Goal: Task Accomplishment & Management: Manage account settings

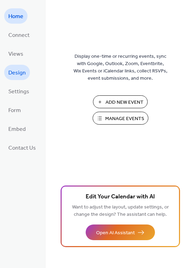
click at [18, 73] on span "Design" at bounding box center [16, 72] width 17 height 11
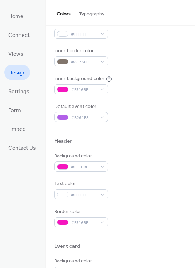
scroll to position [135, 0]
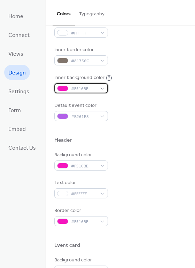
click at [85, 91] on span "#F516BE" at bounding box center [84, 88] width 26 height 7
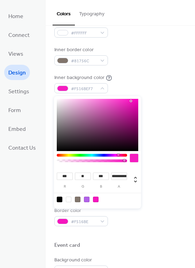
type input "***"
drag, startPoint x: 126, startPoint y: 160, endPoint x: 94, endPoint y: 162, distance: 32.1
click at [94, 162] on div at bounding box center [92, 160] width 70 height 12
drag, startPoint x: 93, startPoint y: 161, endPoint x: 103, endPoint y: 160, distance: 10.1
type input "**********"
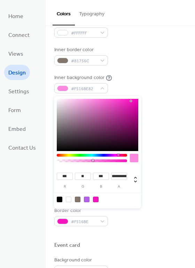
drag, startPoint x: 104, startPoint y: 161, endPoint x: 93, endPoint y: 160, distance: 11.6
click at [93, 161] on div at bounding box center [92, 160] width 68 height 3
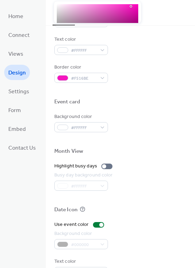
scroll to position [281, 0]
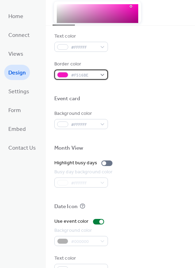
click at [79, 77] on span "#F516BE" at bounding box center [84, 75] width 26 height 7
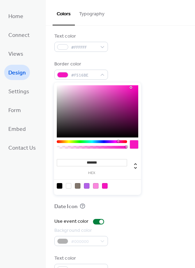
type input "***"
type input "**********"
drag, startPoint x: 126, startPoint y: 147, endPoint x: 89, endPoint y: 145, distance: 36.2
click at [89, 145] on div at bounding box center [92, 146] width 70 height 12
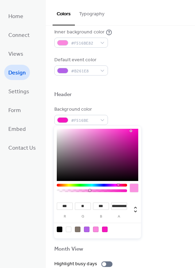
scroll to position [186, 0]
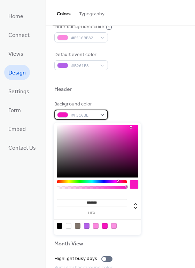
click at [92, 117] on span "#F516BE" at bounding box center [84, 115] width 26 height 7
type input "***"
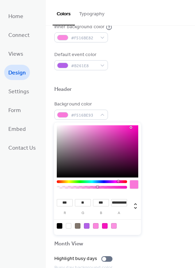
type input "**********"
drag, startPoint x: 127, startPoint y: 187, endPoint x: 95, endPoint y: 189, distance: 31.7
click at [95, 189] on div at bounding box center [92, 186] width 70 height 12
type input "***"
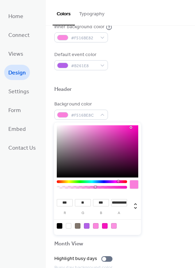
type input "***"
click at [83, 131] on div at bounding box center [97, 151] width 81 height 52
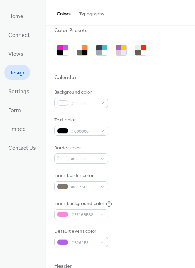
scroll to position [9, 0]
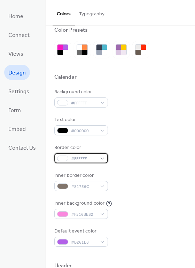
click at [103, 159] on div "#FFFFFF" at bounding box center [81, 158] width 54 height 10
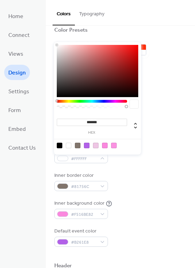
click at [59, 144] on div at bounding box center [60, 146] width 6 height 6
type input "*******"
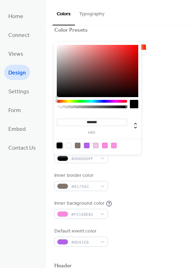
click at [61, 146] on div at bounding box center [60, 146] width 6 height 6
click at [133, 103] on div at bounding box center [134, 104] width 8 height 8
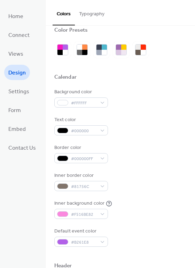
click at [146, 162] on div "Border color #000000FF" at bounding box center [120, 153] width 132 height 19
click at [101, 105] on div "#FFFFFF" at bounding box center [81, 102] width 54 height 10
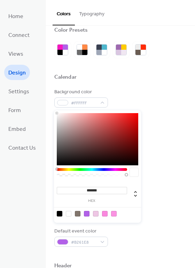
click at [61, 214] on div at bounding box center [60, 214] width 6 height 6
type input "*******"
click at [123, 115] on div "******* hex" at bounding box center [97, 166] width 87 height 112
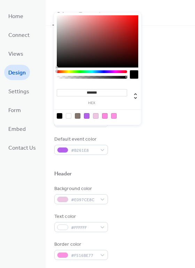
scroll to position [98, 0]
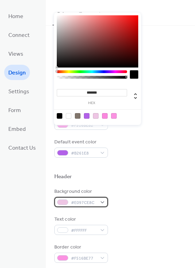
click at [84, 207] on div "#E097CE8C" at bounding box center [81, 202] width 54 height 10
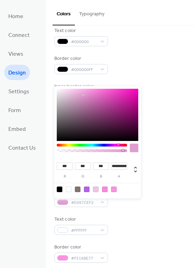
drag, startPoint x: 95, startPoint y: 151, endPoint x: 120, endPoint y: 150, distance: 25.1
click at [122, 150] on div at bounding box center [123, 150] width 2 height 2
type input "**********"
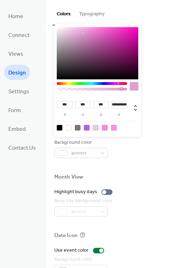
scroll to position [245, 0]
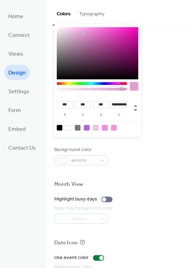
drag, startPoint x: 133, startPoint y: 129, endPoint x: 124, endPoint y: 123, distance: 11.0
click at [123, 123] on div at bounding box center [97, 127] width 88 height 13
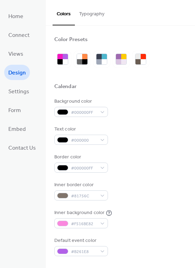
scroll to position [1, 0]
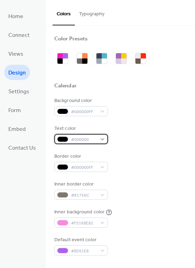
click at [75, 140] on span "#000000" at bounding box center [84, 139] width 26 height 7
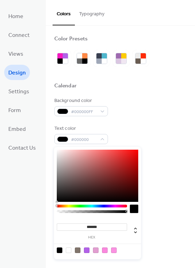
click at [69, 250] on div at bounding box center [69, 250] width 6 height 6
type input "*******"
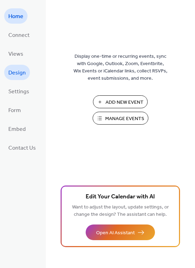
click at [19, 74] on span "Design" at bounding box center [16, 72] width 17 height 11
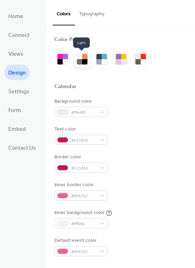
click at [82, 59] on div at bounding box center [84, 56] width 5 height 5
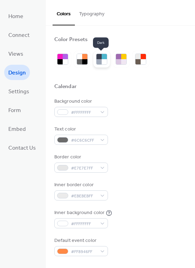
click at [98, 63] on div at bounding box center [98, 61] width 5 height 5
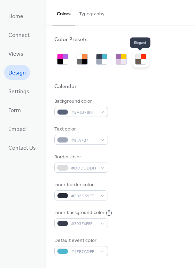
click at [138, 61] on div at bounding box center [137, 61] width 5 height 5
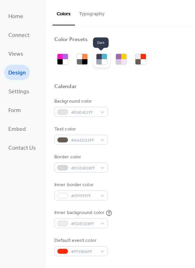
click at [99, 63] on div at bounding box center [98, 61] width 5 height 5
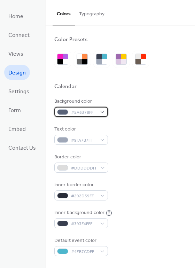
click at [76, 113] on span "#5A6378FF" at bounding box center [84, 112] width 26 height 7
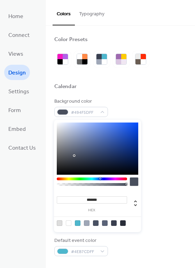
click at [75, 155] on div at bounding box center [97, 148] width 81 height 52
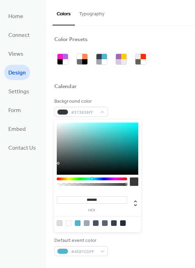
drag, startPoint x: 75, startPoint y: 155, endPoint x: 58, endPoint y: 160, distance: 17.7
click at [58, 161] on div at bounding box center [97, 148] width 81 height 52
type input "*******"
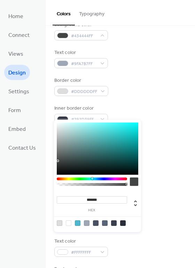
scroll to position [80, 0]
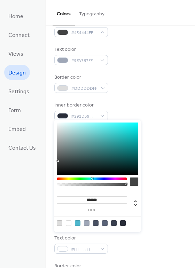
click at [133, 57] on div "Text color #9FA7B7FF" at bounding box center [120, 55] width 132 height 19
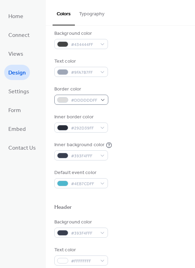
scroll to position [70, 0]
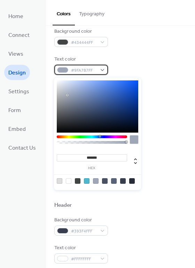
click at [81, 74] on span "#9FA7B7FF" at bounding box center [84, 70] width 26 height 7
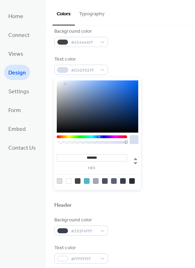
drag, startPoint x: 66, startPoint y: 93, endPoint x: 65, endPoint y: 83, distance: 9.8
click at [65, 83] on div at bounding box center [97, 106] width 81 height 52
type input "*******"
click at [167, 77] on div "Background color #434444FF Text color #D8E1F0FF Border color #DDDDDDFF Inner bo…" at bounding box center [120, 107] width 132 height 158
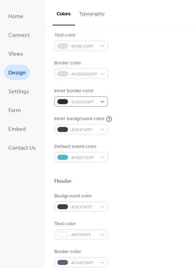
scroll to position [97, 0]
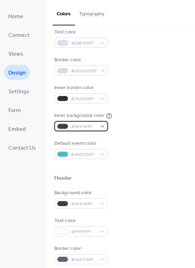
click at [103, 128] on div "#393F4FFF" at bounding box center [81, 126] width 54 height 10
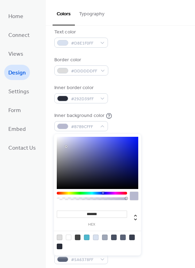
drag, startPoint x: 64, startPoint y: 148, endPoint x: 65, endPoint y: 144, distance: 3.6
click at [65, 145] on div at bounding box center [97, 163] width 81 height 52
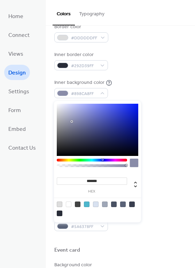
drag, startPoint x: 71, startPoint y: 110, endPoint x: 71, endPoint y: 120, distance: 10.1
click at [71, 121] on div at bounding box center [97, 130] width 81 height 52
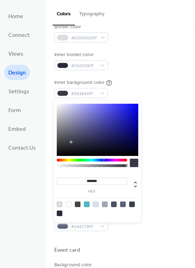
drag, startPoint x: 71, startPoint y: 120, endPoint x: 70, endPoint y: 139, distance: 18.8
type input "*******"
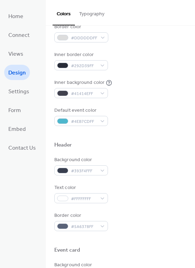
click at [139, 59] on div "Inner border color #292D39FF" at bounding box center [120, 60] width 132 height 19
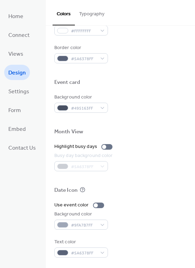
scroll to position [299, 0]
click at [105, 152] on div "Busy day background color" at bounding box center [83, 155] width 58 height 7
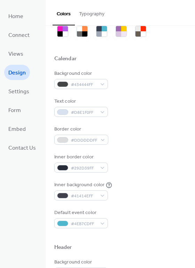
scroll to position [27, 0]
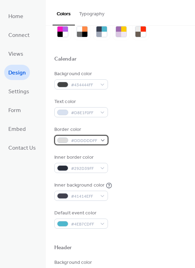
click at [84, 140] on span "#DDDDDDFF" at bounding box center [84, 140] width 26 height 7
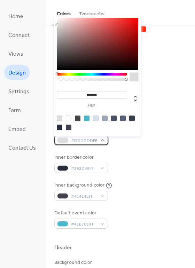
click at [100, 143] on div "#DDDDDDFF" at bounding box center [81, 140] width 54 height 10
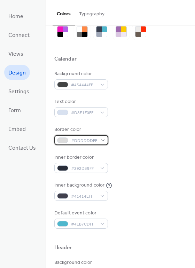
click at [100, 144] on div "#DDDDDDFF" at bounding box center [81, 140] width 54 height 10
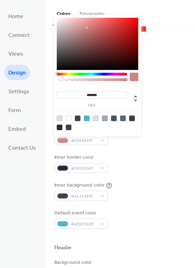
drag, startPoint x: 64, startPoint y: 37, endPoint x: 85, endPoint y: 25, distance: 24.2
click at [85, 25] on div at bounding box center [97, 44] width 81 height 52
drag, startPoint x: 87, startPoint y: 38, endPoint x: 59, endPoint y: 38, distance: 28.5
type input "*******"
click at [152, 94] on div "Background color #434444FF Text color #D8E1F0FF Border color #9B9797FF Inner bo…" at bounding box center [120, 149] width 132 height 158
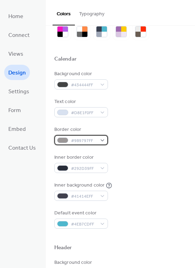
click at [103, 143] on div "#9B9797FF" at bounding box center [81, 140] width 54 height 10
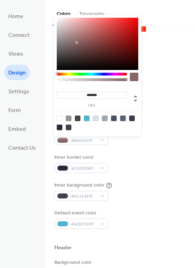
drag, startPoint x: 63, startPoint y: 38, endPoint x: 75, endPoint y: 39, distance: 12.6
click at [75, 40] on div at bounding box center [97, 44] width 81 height 52
drag, startPoint x: 77, startPoint y: 40, endPoint x: 95, endPoint y: 48, distance: 19.5
drag, startPoint x: 95, startPoint y: 48, endPoint x: 114, endPoint y: 34, distance: 23.5
drag, startPoint x: 113, startPoint y: 37, endPoint x: 63, endPoint y: 39, distance: 50.1
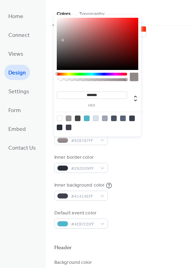
type input "*******"
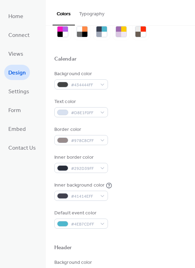
click at [177, 77] on div "Background color #434444FF" at bounding box center [120, 79] width 132 height 19
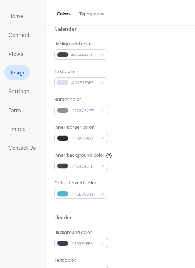
scroll to position [59, 0]
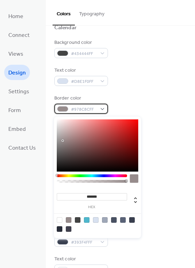
click at [103, 112] on div "#978C8CFF" at bounding box center [81, 109] width 54 height 10
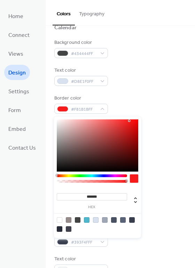
drag, startPoint x: 67, startPoint y: 138, endPoint x: 129, endPoint y: 120, distance: 64.6
click at [129, 120] on div at bounding box center [97, 145] width 81 height 52
drag, startPoint x: 129, startPoint y: 121, endPoint x: 61, endPoint y: 134, distance: 69.1
click at [61, 134] on div at bounding box center [97, 145] width 81 height 52
type input "*******"
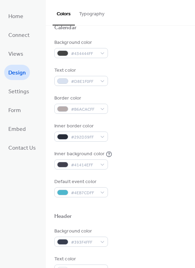
click at [125, 58] on div "Background color #434444FF" at bounding box center [120, 48] width 132 height 19
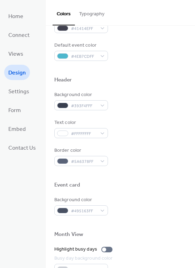
scroll to position [194, 0]
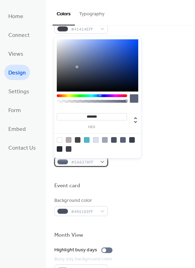
click at [101, 164] on div "#5A6378FF" at bounding box center [81, 161] width 54 height 10
click at [86, 140] on div at bounding box center [87, 140] width 6 height 6
type input "*******"
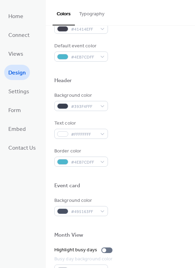
click at [157, 137] on div "Text color #FFFFFFFF" at bounding box center [120, 129] width 132 height 19
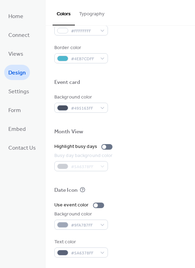
scroll to position [299, 0]
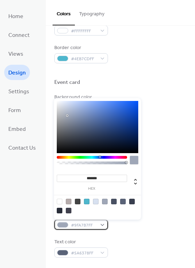
click at [101, 226] on div "#9FA7B7FF" at bounding box center [81, 224] width 54 height 10
click at [148, 190] on div "Date Icon" at bounding box center [120, 191] width 132 height 9
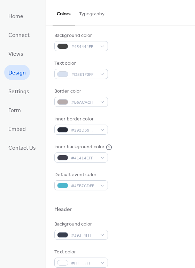
scroll to position [65, 0]
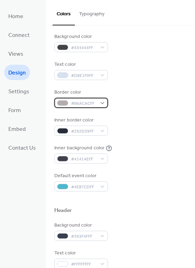
click at [100, 105] on div "#B6ACACFF" at bounding box center [81, 103] width 54 height 10
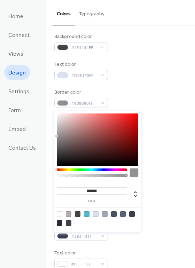
drag, startPoint x: 64, startPoint y: 130, endPoint x: 56, endPoint y: 135, distance: 9.4
click at [56, 135] on div "******* hex" at bounding box center [97, 171] width 87 height 121
type input "*******"
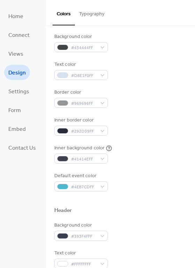
click at [141, 115] on div "Background color #434444FF Text color #D8E1F0FF Border color #969696FF Inner bo…" at bounding box center [120, 112] width 132 height 158
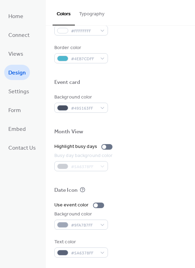
scroll to position [299, 0]
click at [22, 54] on span "Views" at bounding box center [15, 54] width 15 height 11
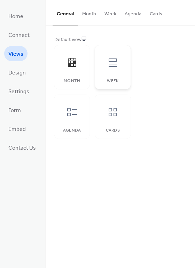
click at [109, 72] on div at bounding box center [112, 62] width 21 height 21
click at [74, 78] on div "Month" at bounding box center [71, 67] width 35 height 44
click at [104, 118] on div at bounding box center [112, 112] width 21 height 21
click at [83, 113] on div "Agenda" at bounding box center [71, 117] width 35 height 44
click at [69, 67] on icon at bounding box center [72, 62] width 8 height 9
